Goal: Task Accomplishment & Management: Complete application form

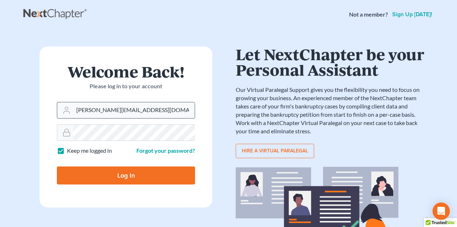
drag, startPoint x: 77, startPoint y: 109, endPoint x: 160, endPoint y: 108, distance: 83.2
click at [160, 108] on input "[PERSON_NAME][EMAIL_ADDRESS][DOMAIN_NAME]" at bounding box center [133, 110] width 121 height 16
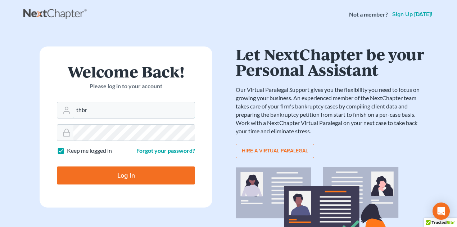
type input "[EMAIL_ADDRESS][DOMAIN_NAME]"
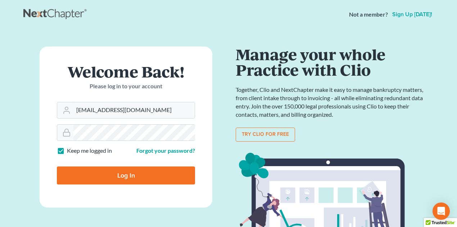
click at [126, 172] on input "Log In" at bounding box center [126, 175] width 138 height 18
type input "Thinking..."
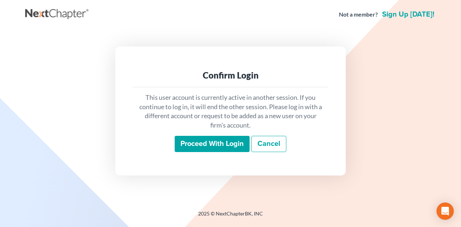
click at [211, 143] on input "Proceed with login" at bounding box center [212, 144] width 75 height 17
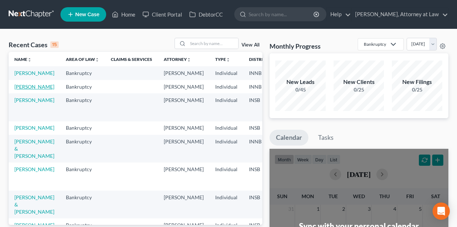
click at [26, 90] on link "[PERSON_NAME]" at bounding box center [34, 87] width 40 height 6
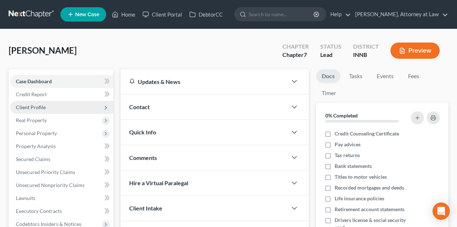
click at [45, 105] on span "Client Profile" at bounding box center [31, 107] width 30 height 6
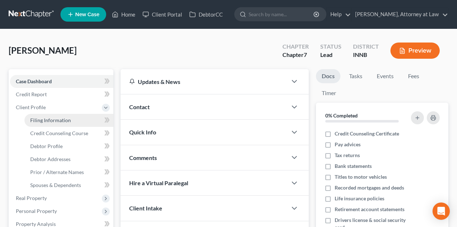
click at [49, 120] on span "Filing Information" at bounding box center [50, 120] width 41 height 6
select select "1"
select select "0"
select select "15"
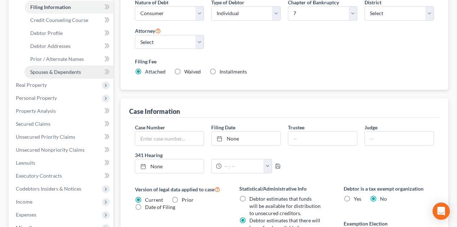
scroll to position [72, 0]
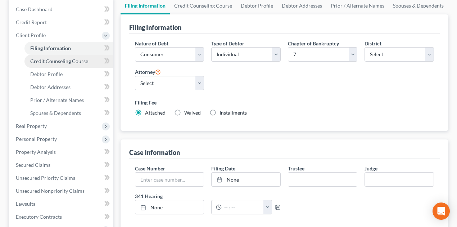
click at [54, 62] on span "Credit Counseling Course" at bounding box center [59, 61] width 58 height 6
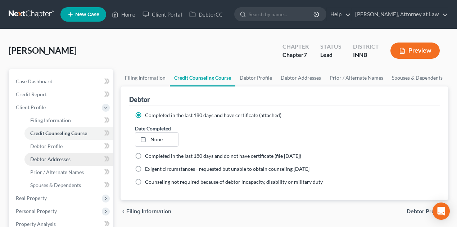
click at [56, 162] on link "Debtor Addresses" at bounding box center [68, 159] width 89 height 13
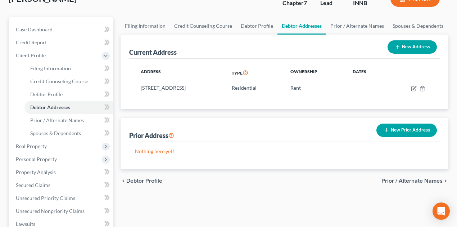
scroll to position [72, 0]
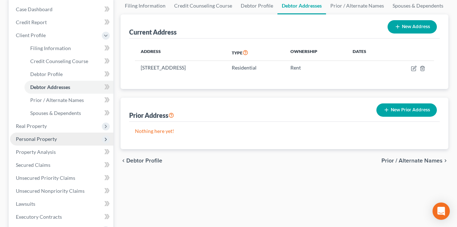
click at [50, 138] on span "Personal Property" at bounding box center [36, 139] width 41 height 6
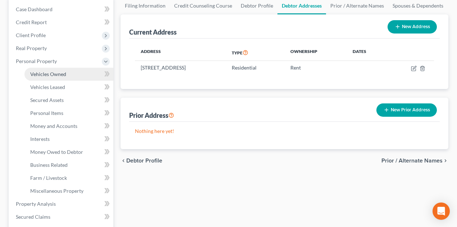
click at [51, 76] on span "Vehicles Owned" at bounding box center [48, 74] width 36 height 6
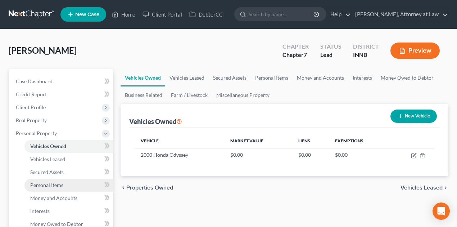
click at [64, 183] on link "Personal Items" at bounding box center [68, 185] width 89 height 13
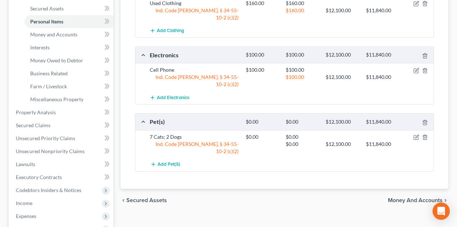
scroll to position [165, 0]
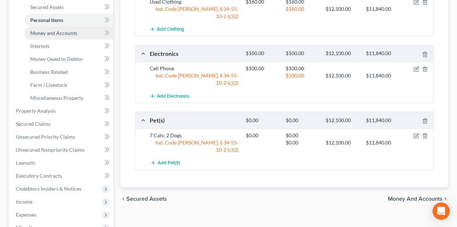
click at [61, 32] on span "Money and Accounts" at bounding box center [53, 33] width 47 height 6
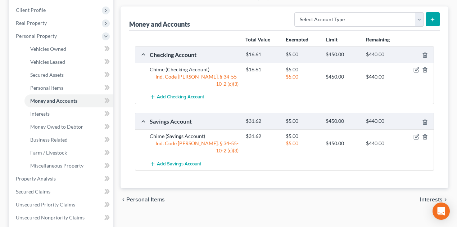
scroll to position [97, 0]
click at [38, 117] on link "Interests" at bounding box center [68, 113] width 89 height 13
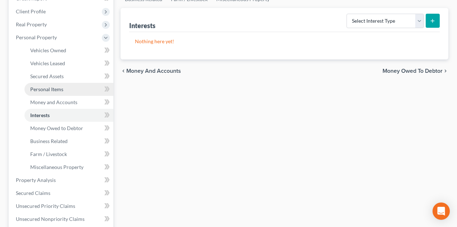
click at [49, 92] on link "Personal Items" at bounding box center [68, 89] width 89 height 13
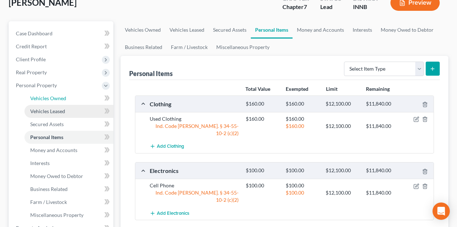
click at [50, 99] on span "Vehicles Owned" at bounding box center [48, 98] width 36 height 6
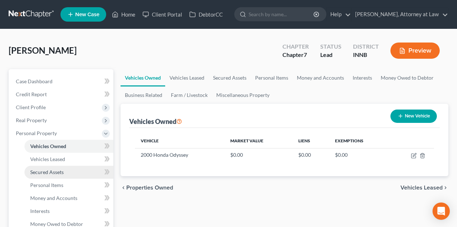
click at [48, 177] on link "Secured Assets" at bounding box center [68, 172] width 89 height 13
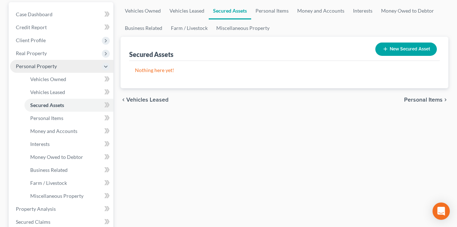
scroll to position [144, 0]
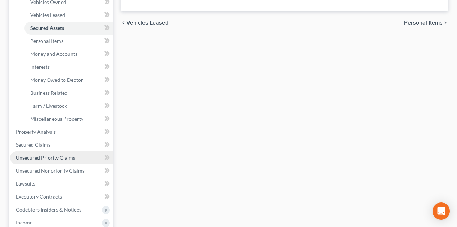
click at [44, 159] on span "Unsecured Priority Claims" at bounding box center [45, 157] width 59 height 6
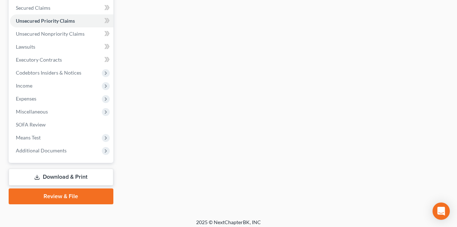
scroll to position [155, 0]
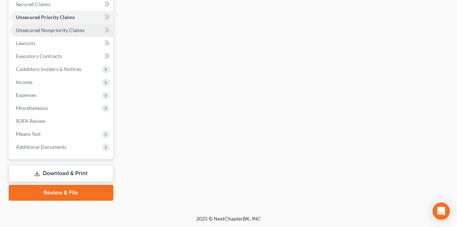
click at [64, 29] on span "Unsecured Nonpriority Claims" at bounding box center [50, 30] width 69 height 6
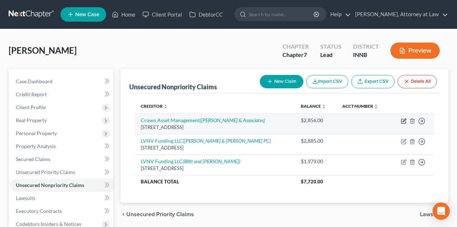
click at [404, 119] on icon "button" at bounding box center [404, 121] width 6 height 6
select select "10"
select select "2"
select select "0"
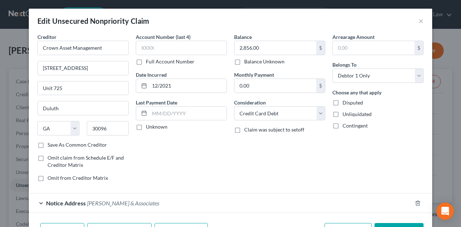
click at [89, 199] on span "Zwicker & Associates" at bounding box center [123, 202] width 72 height 7
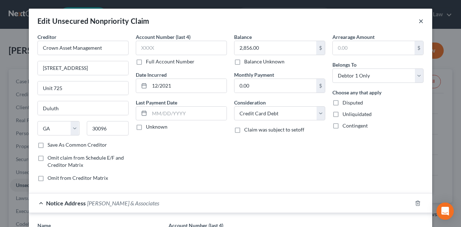
click at [419, 20] on button "×" at bounding box center [420, 21] width 5 height 9
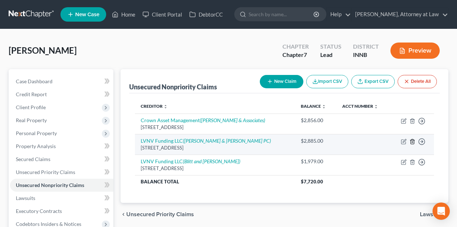
click at [414, 140] on icon "button" at bounding box center [412, 141] width 3 height 5
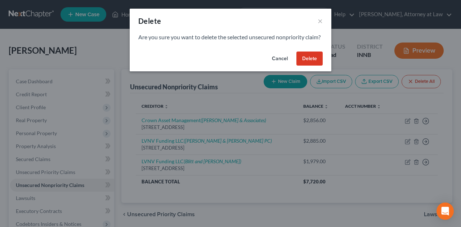
click at [274, 66] on button "Cancel" at bounding box center [279, 58] width 27 height 14
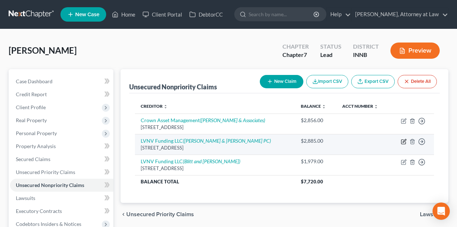
click at [403, 142] on icon "button" at bounding box center [404, 142] width 6 height 6
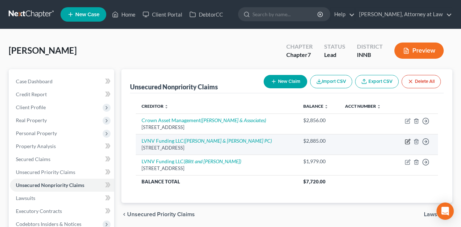
select select "42"
select select "2"
select select "0"
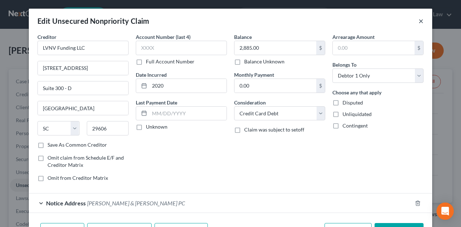
click at [422, 20] on div "Edit Unsecured Nonpriority Claim ×" at bounding box center [230, 21] width 403 height 24
click at [418, 22] on button "×" at bounding box center [420, 21] width 5 height 9
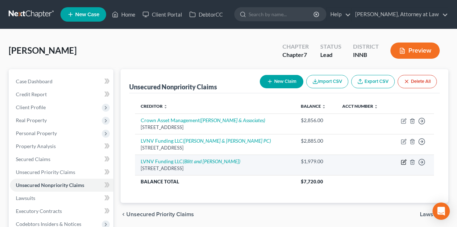
click at [403, 160] on icon "button" at bounding box center [404, 162] width 6 height 6
select select "42"
select select "2"
select select "0"
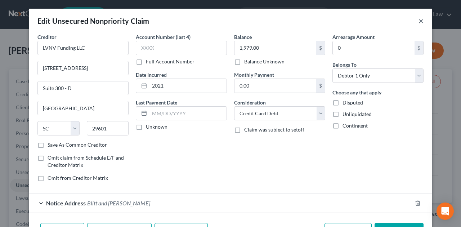
click at [419, 20] on button "×" at bounding box center [420, 21] width 5 height 9
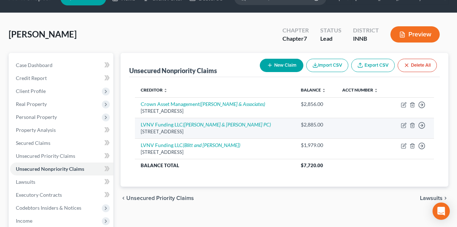
scroll to position [72, 0]
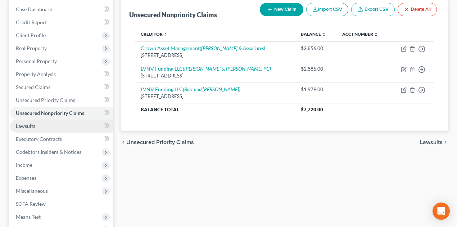
click at [37, 127] on link "Lawsuits" at bounding box center [61, 126] width 103 height 13
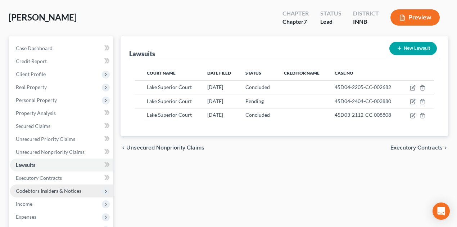
scroll to position [48, 0]
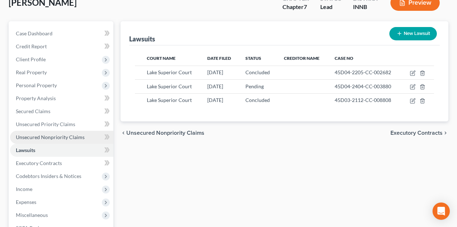
click at [49, 135] on span "Unsecured Nonpriority Claims" at bounding box center [50, 137] width 69 height 6
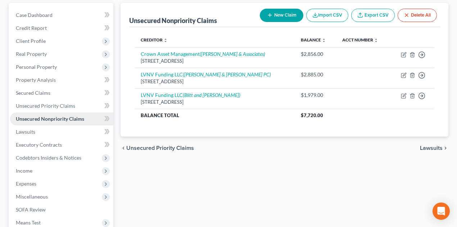
scroll to position [72, 0]
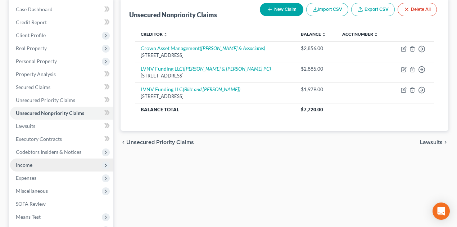
click at [30, 163] on span "Income" at bounding box center [24, 165] width 17 height 6
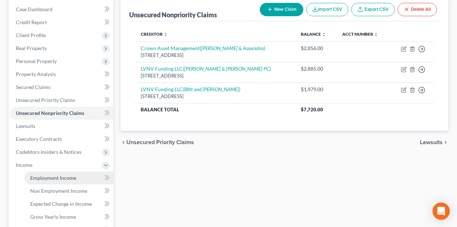
click at [46, 178] on span "Employment Income" at bounding box center [53, 178] width 46 height 6
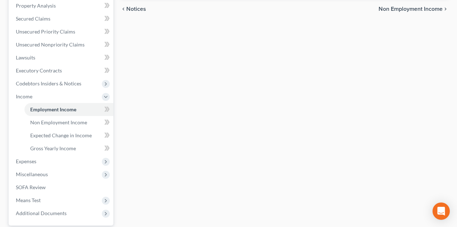
scroll to position [168, 0]
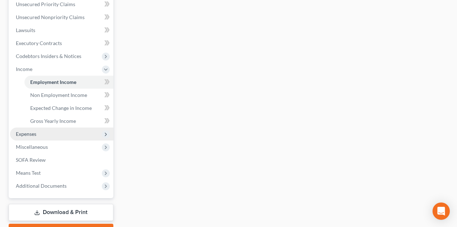
click at [71, 134] on span "Expenses" at bounding box center [61, 133] width 103 height 13
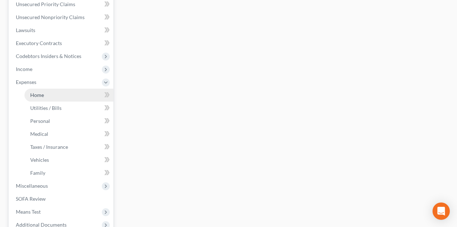
click at [35, 98] on link "Home" at bounding box center [68, 95] width 89 height 13
